Goal: Task Accomplishment & Management: Complete application form

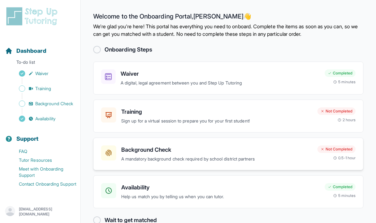
scroll to position [25, 0]
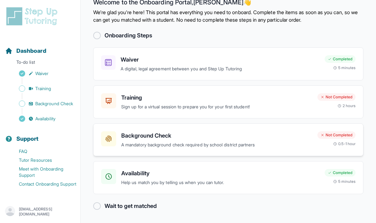
click at [331, 132] on div "Not Completed" at bounding box center [336, 136] width 38 height 8
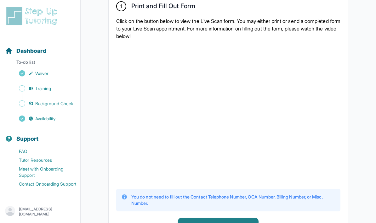
scroll to position [141, 0]
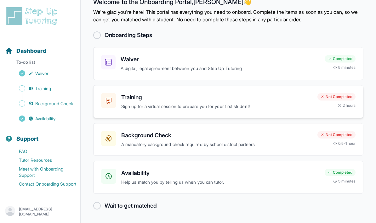
scroll to position [25, 0]
click at [296, 103] on div "Training Sign up for a virtual session to prepare you for your first student! N…" at bounding box center [228, 102] width 270 height 33
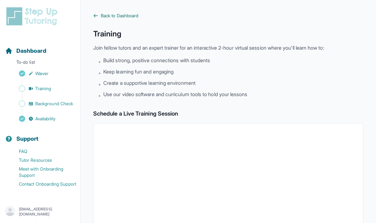
click at [122, 17] on span "Back to Dashboard" at bounding box center [119, 16] width 37 height 6
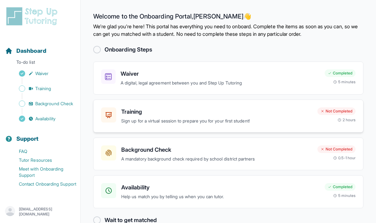
scroll to position [25, 0]
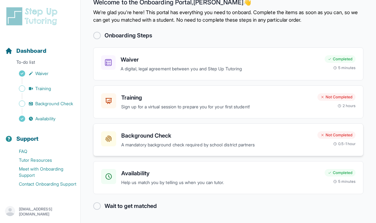
click at [266, 138] on div "Background Check A mandatory background check required by school district partn…" at bounding box center [228, 140] width 270 height 33
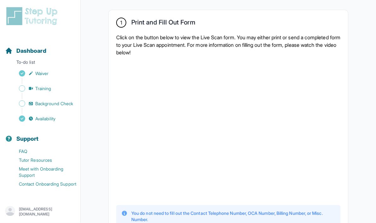
scroll to position [125, 0]
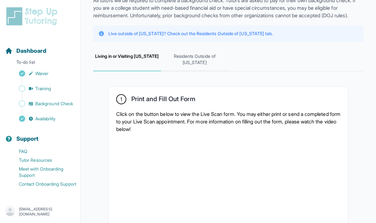
scroll to position [0, 0]
